Goal: Task Accomplishment & Management: Use online tool/utility

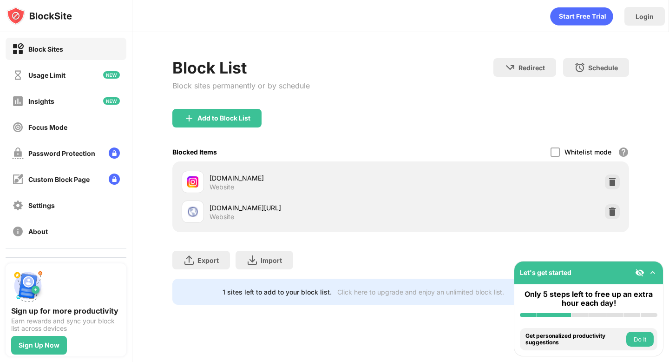
click at [621, 227] on div "[DOMAIN_NAME] Website [DOMAIN_NAME][URL] Website" at bounding box center [400, 196] width 456 height 71
click at [610, 205] on div at bounding box center [612, 211] width 15 height 15
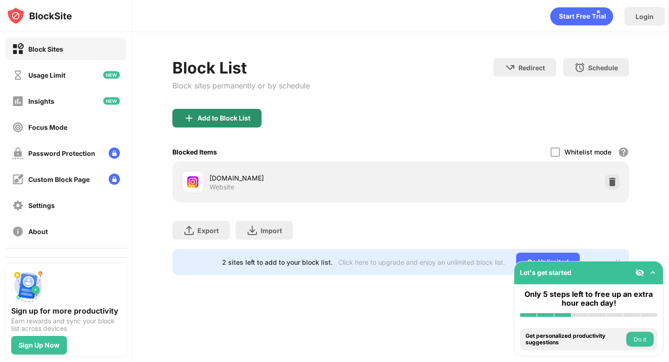
click at [247, 123] on div "Add to Block List" at bounding box center [216, 118] width 89 height 19
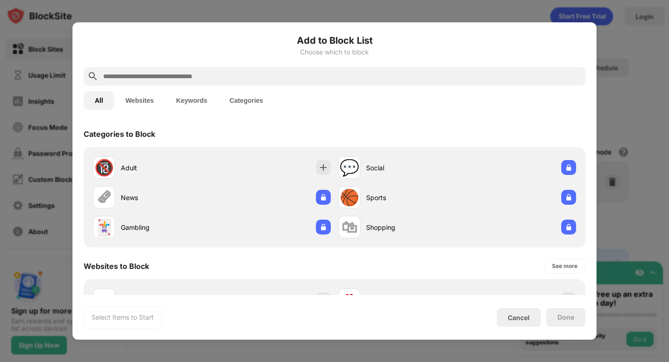
click at [158, 96] on button "Websites" at bounding box center [139, 100] width 51 height 19
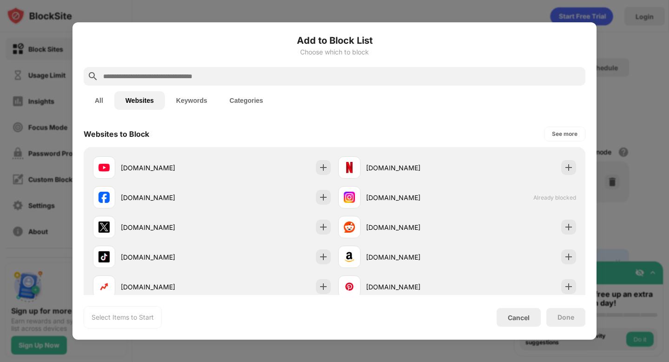
click at [245, 71] on input "text" at bounding box center [342, 76] width 480 height 11
paste input "**********"
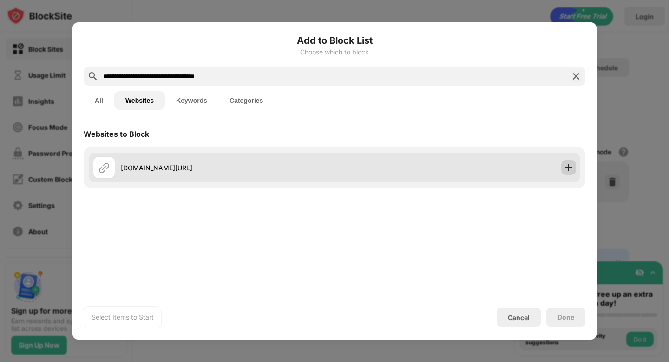
type input "**********"
click at [575, 162] on div at bounding box center [569, 167] width 15 height 15
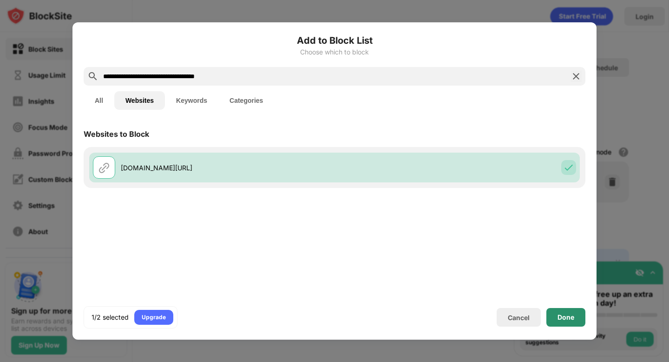
click at [563, 311] on div "Done" at bounding box center [566, 317] width 39 height 19
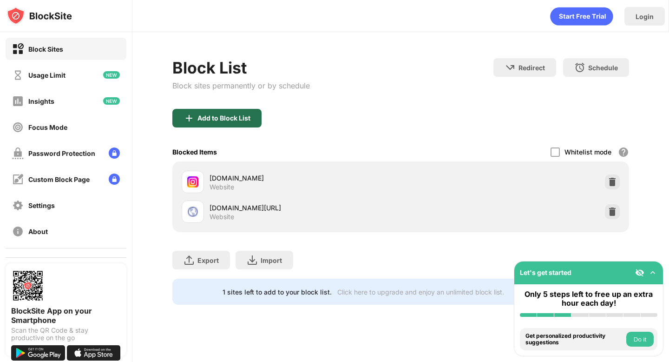
click at [230, 126] on div "Add to Block List" at bounding box center [216, 118] width 89 height 19
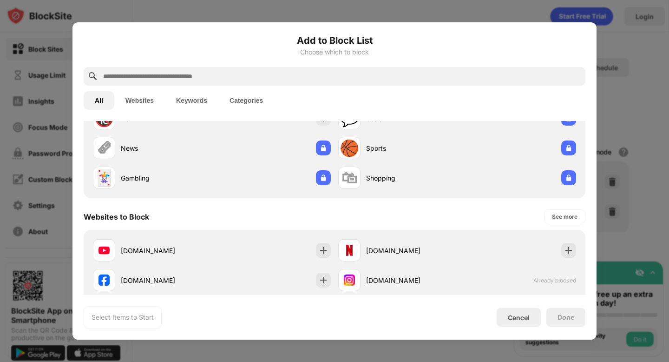
scroll to position [80, 0]
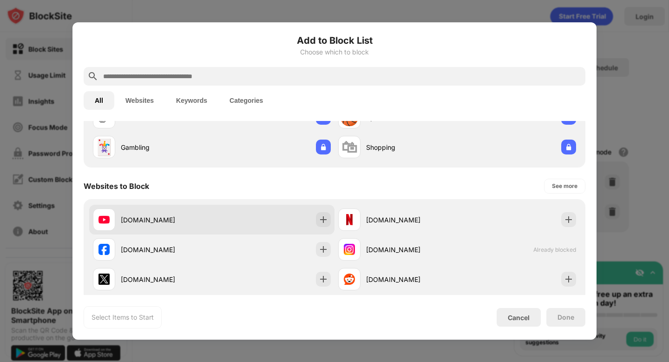
click at [319, 220] on img at bounding box center [323, 219] width 9 height 9
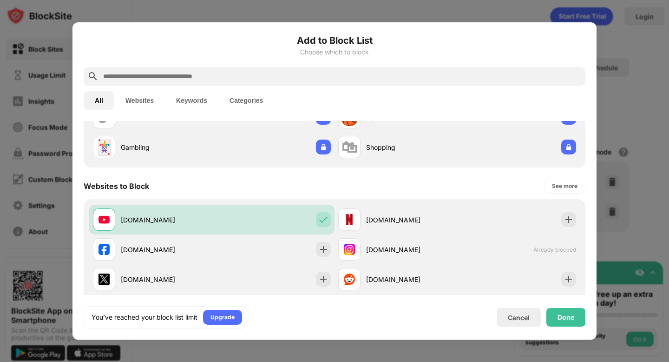
click at [549, 319] on div "Done" at bounding box center [566, 317] width 39 height 19
